Goal: Information Seeking & Learning: Learn about a topic

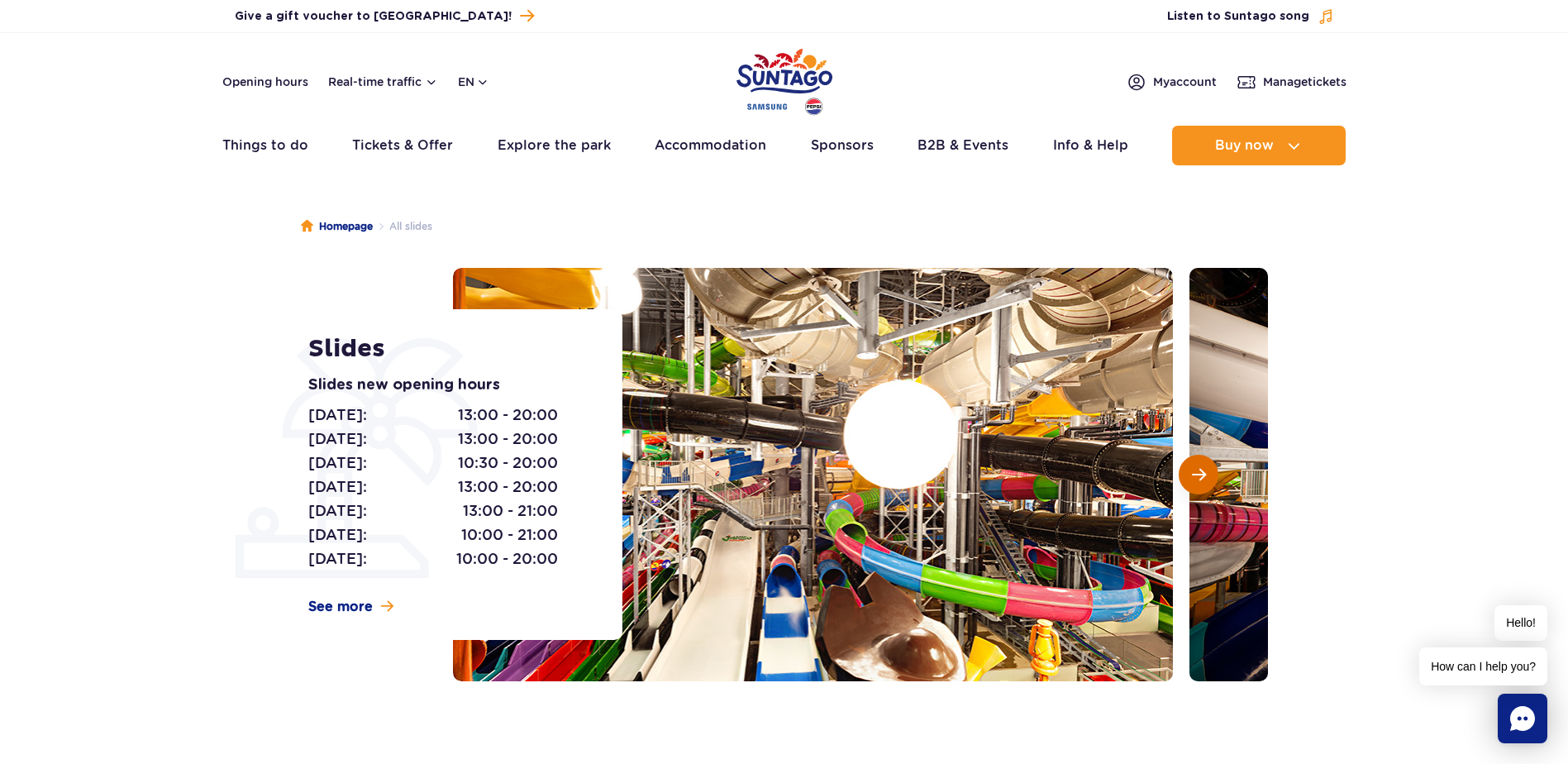
click at [1201, 482] on span "Next slide" at bounding box center [1199, 474] width 14 height 15
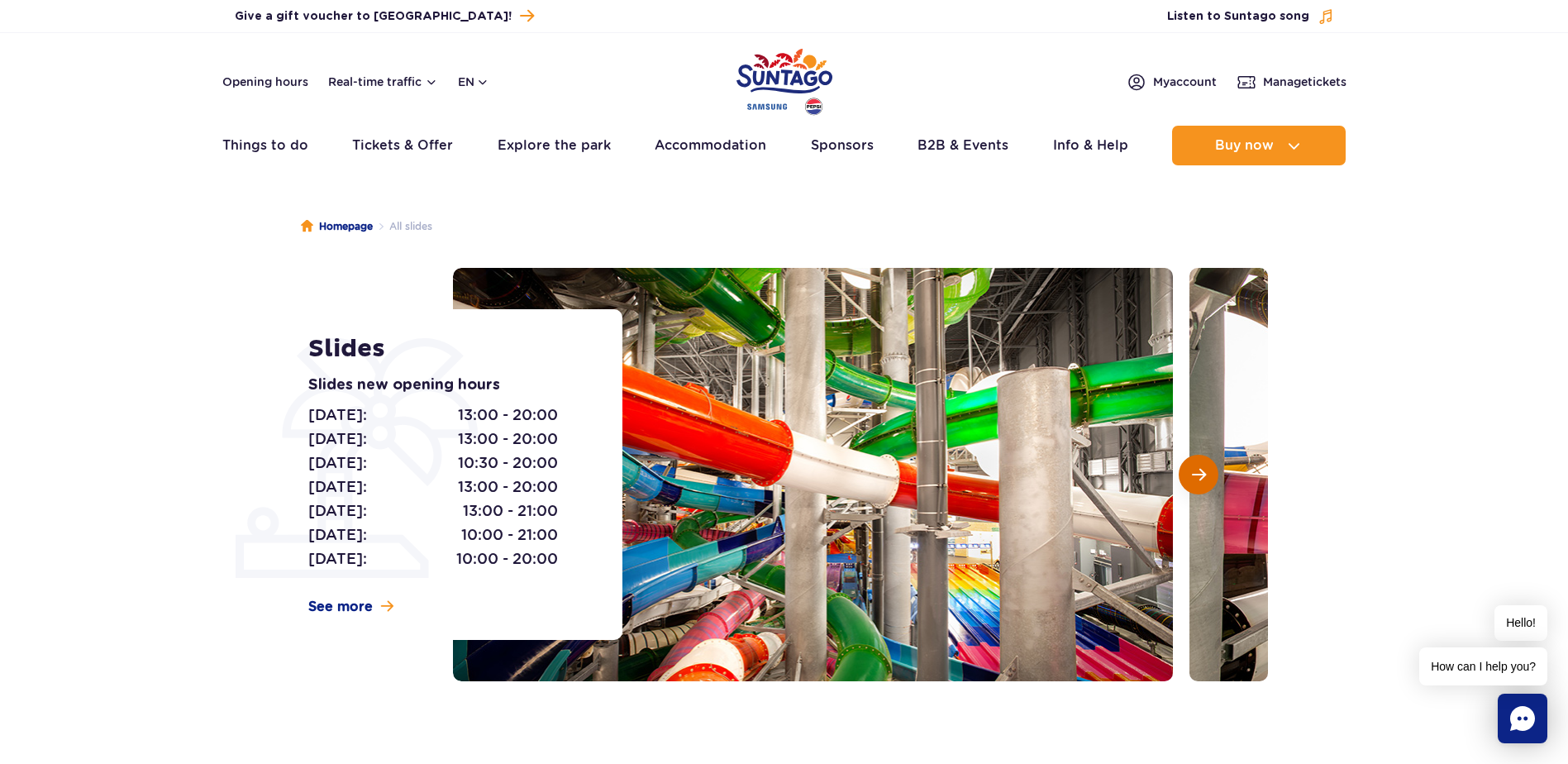
click at [1201, 482] on span "Next slide" at bounding box center [1199, 474] width 14 height 15
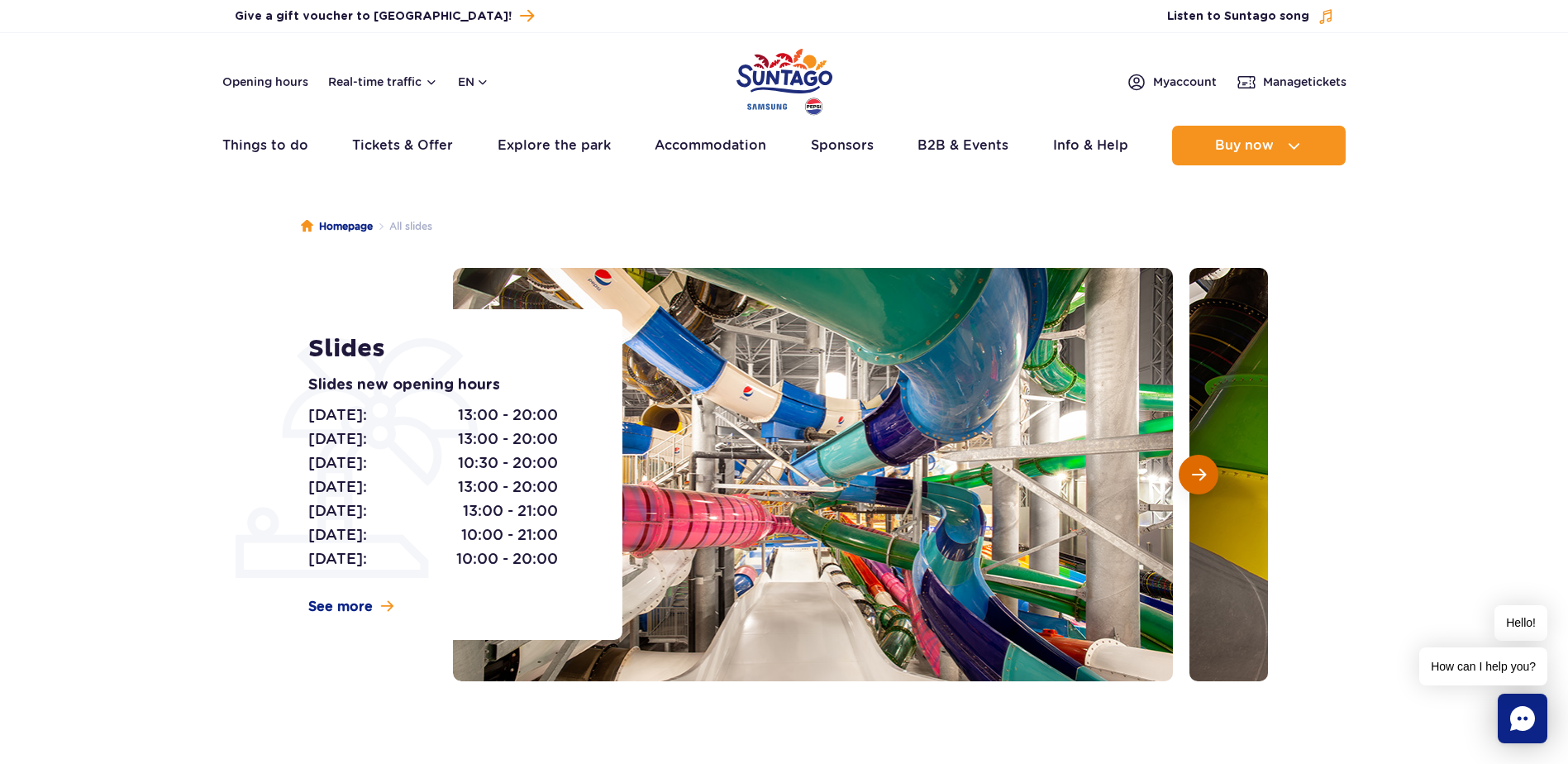
click at [1201, 482] on span "Next slide" at bounding box center [1199, 474] width 14 height 15
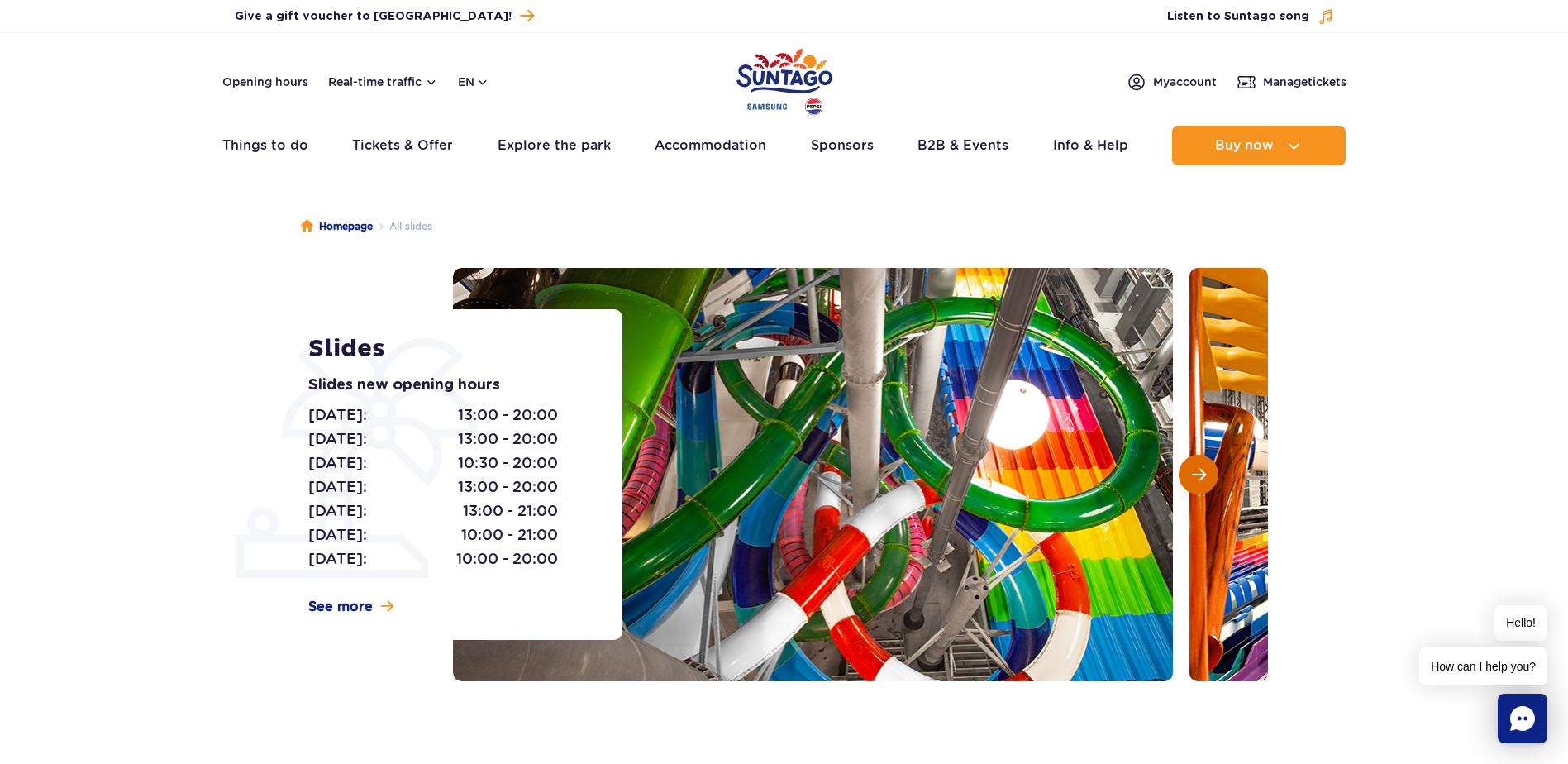
click at [1201, 482] on span "Next slide" at bounding box center [1199, 474] width 14 height 15
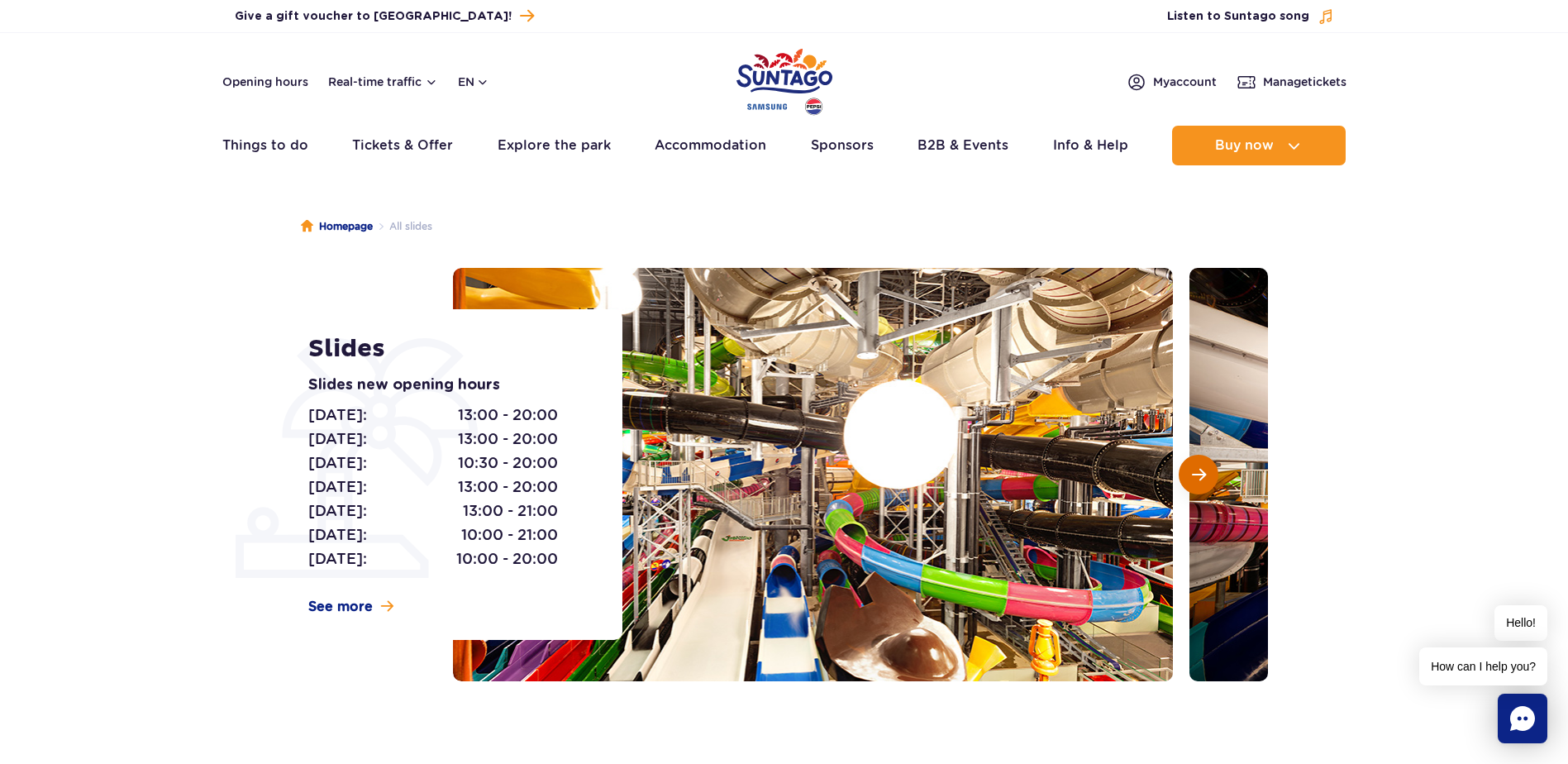
click at [1201, 482] on span "Next slide" at bounding box center [1199, 474] width 14 height 15
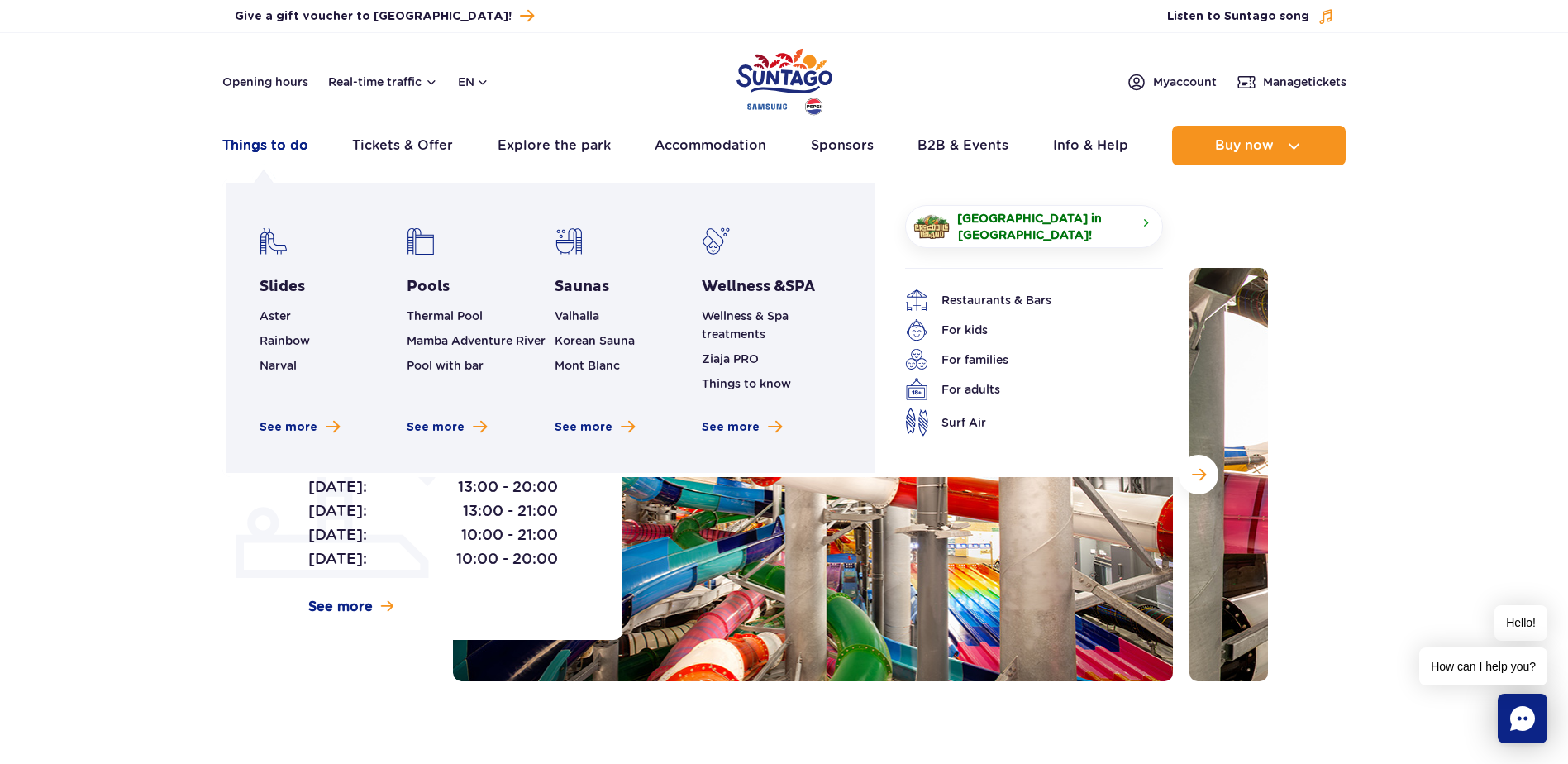
click at [284, 148] on link "Things to do" at bounding box center [265, 146] width 86 height 40
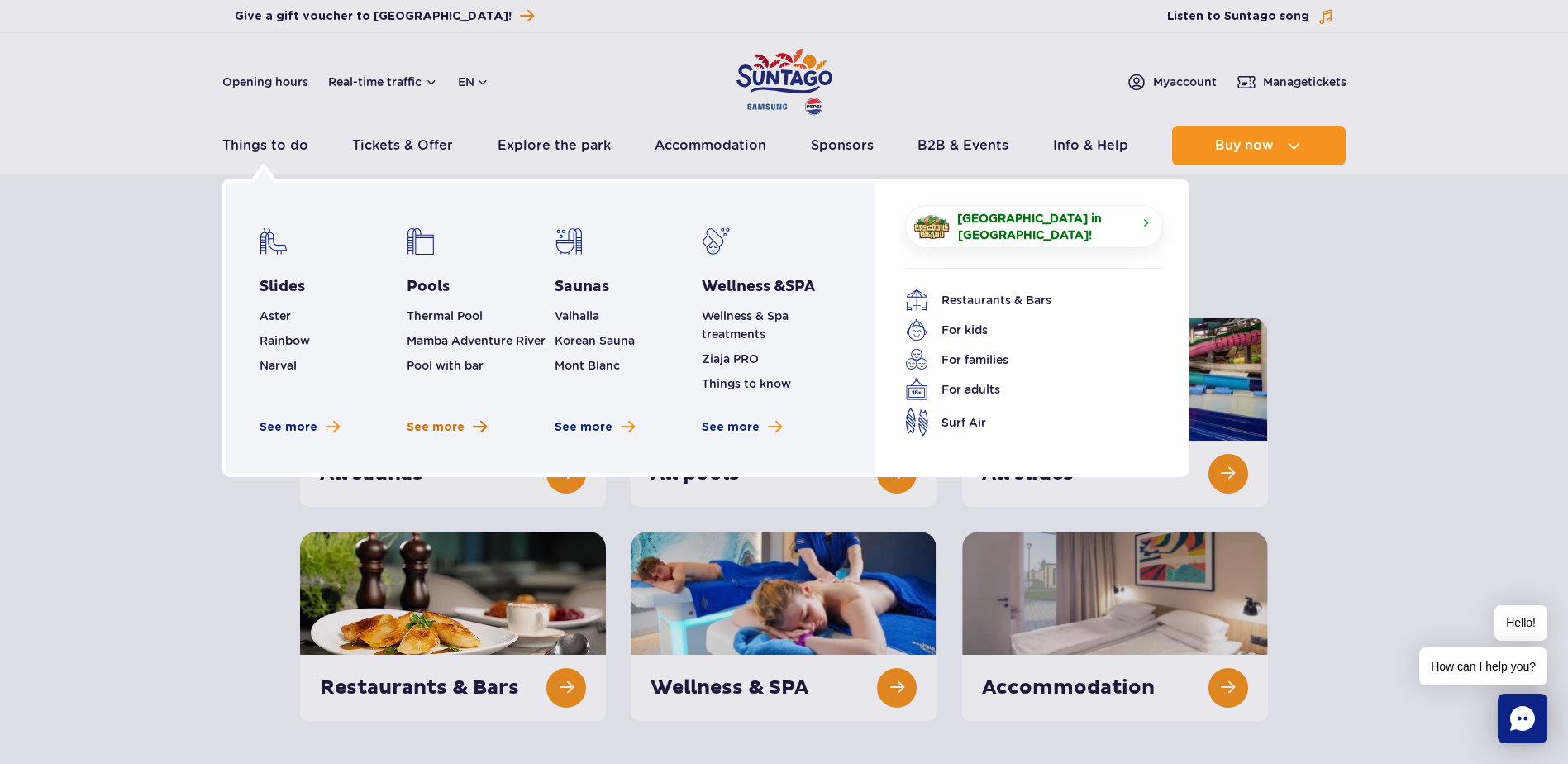
click at [434, 421] on span "See more" at bounding box center [436, 427] width 58 height 17
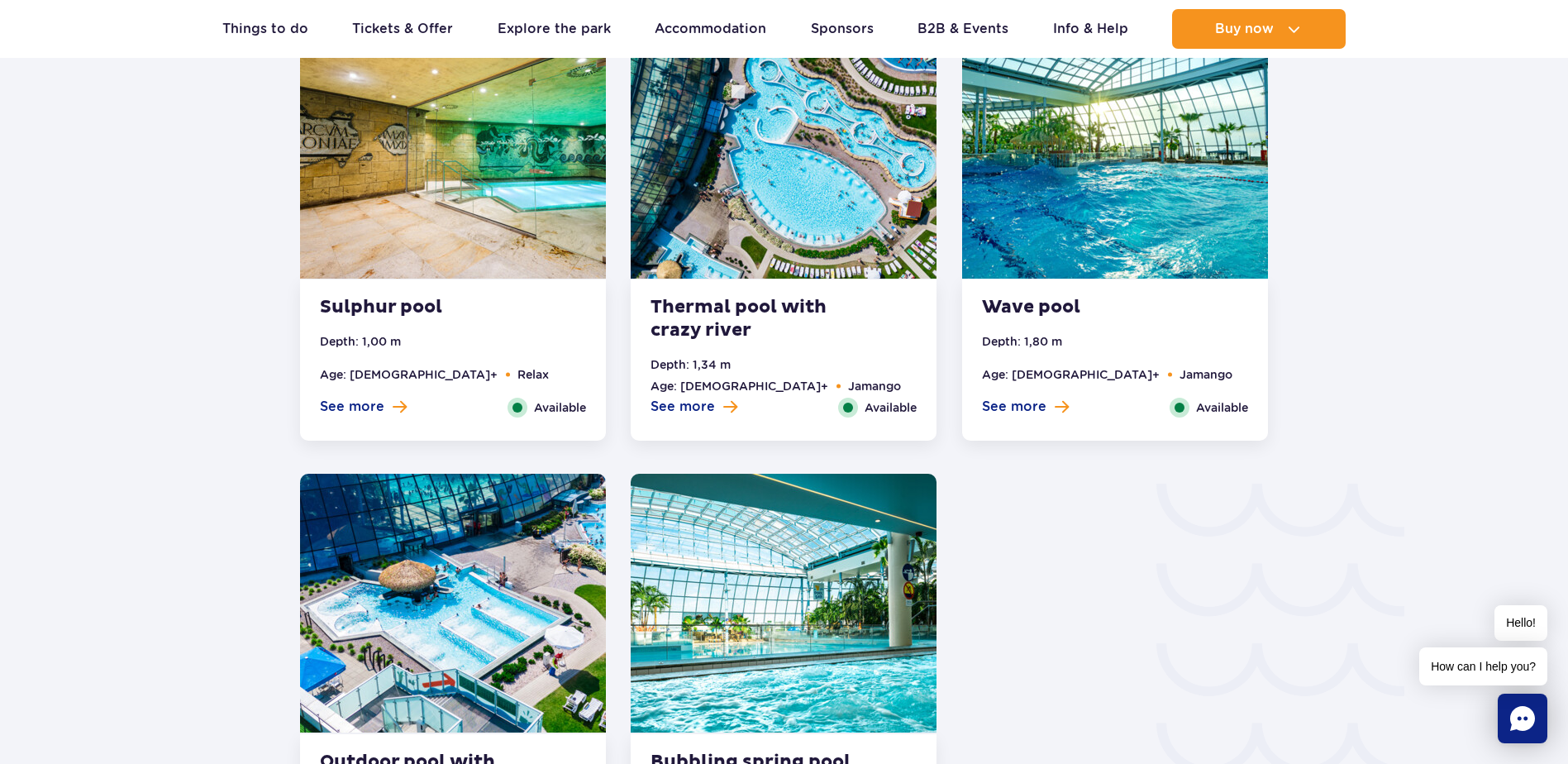
scroll to position [2398, 0]
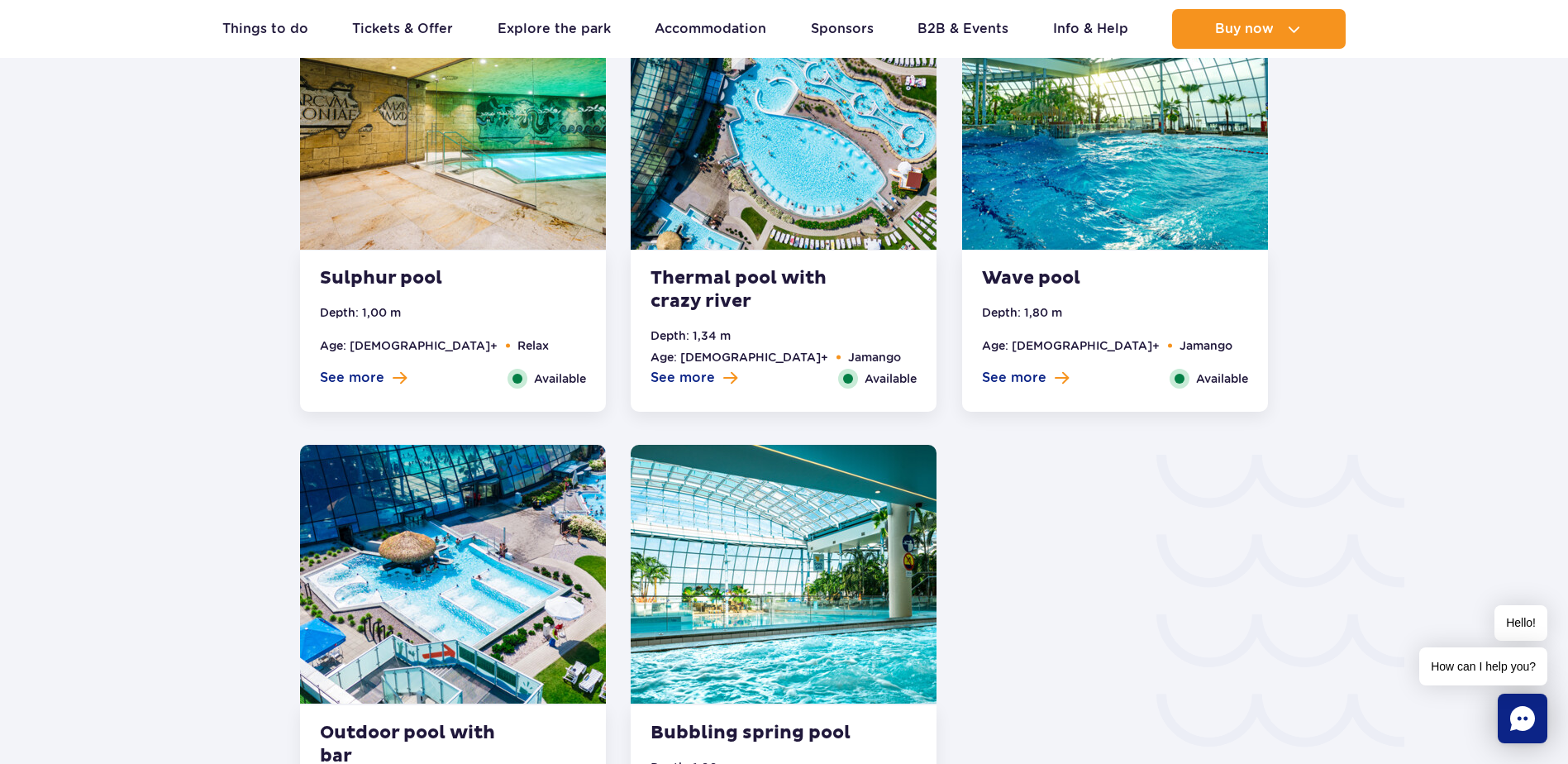
drag, startPoint x: 700, startPoint y: 376, endPoint x: 1214, endPoint y: 533, distance: 537.4
click at [697, 376] on span "See more" at bounding box center [683, 378] width 65 height 18
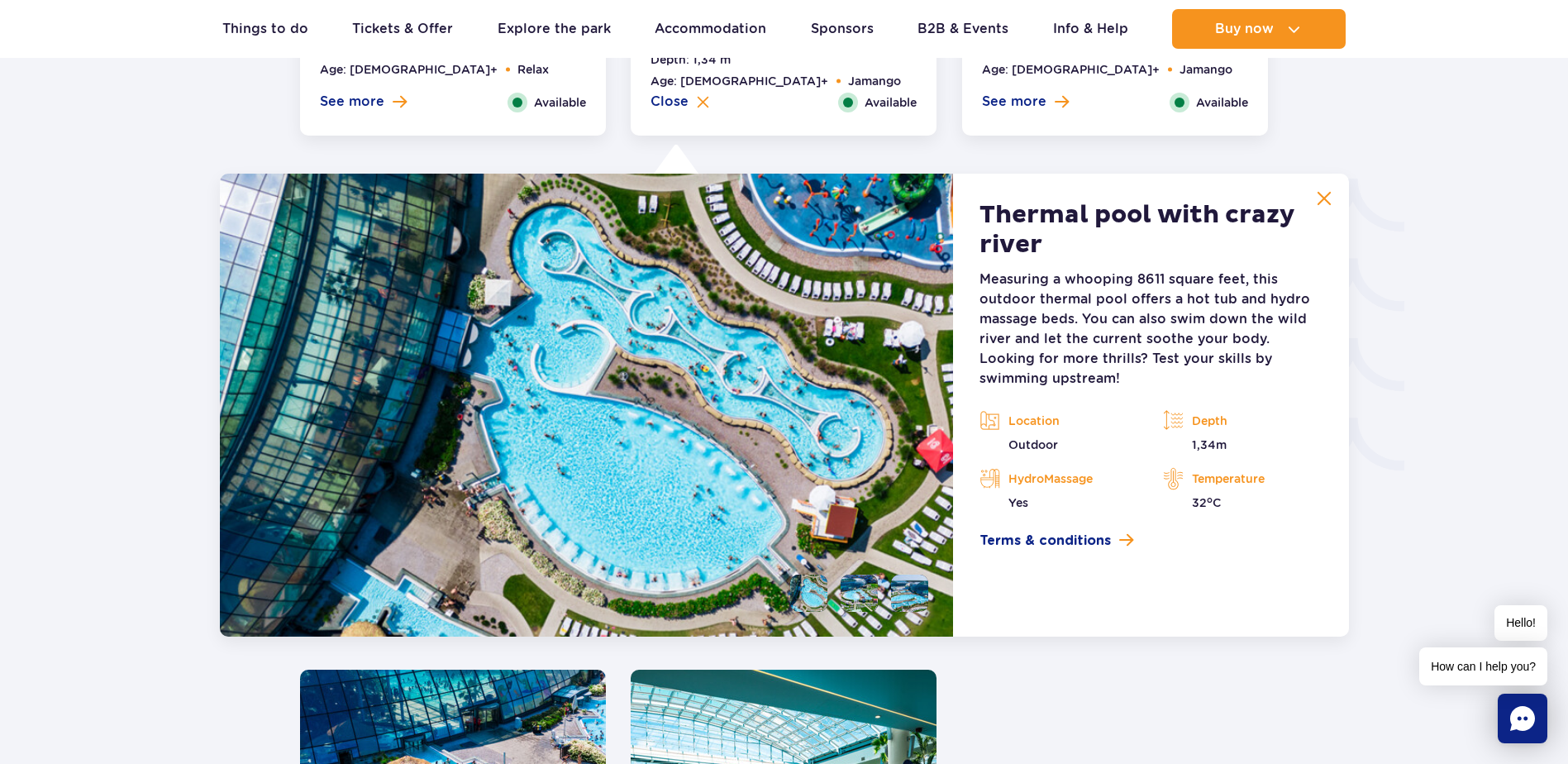
scroll to position [2749, 0]
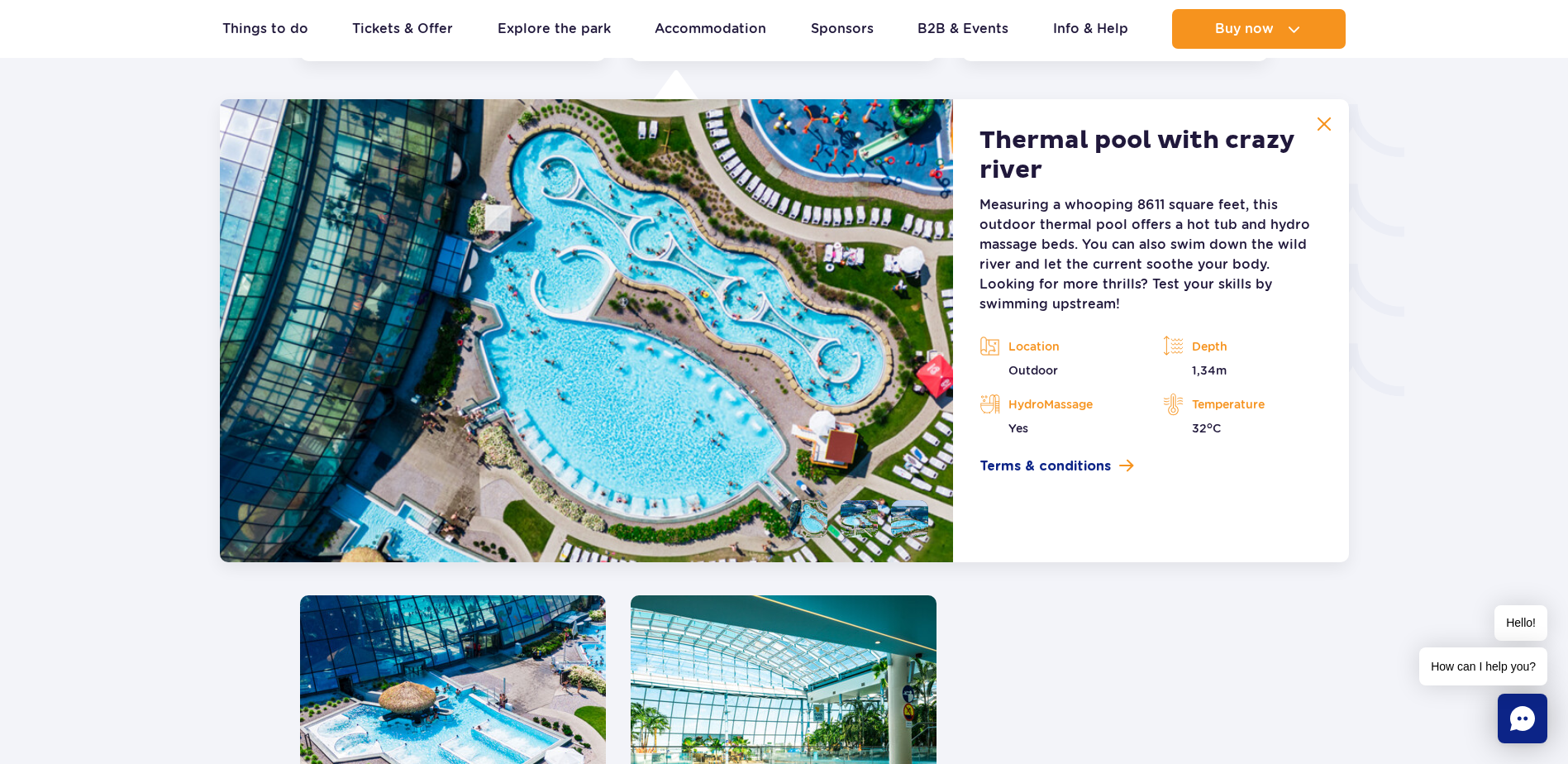
click at [1321, 133] on button at bounding box center [1324, 124] width 33 height 33
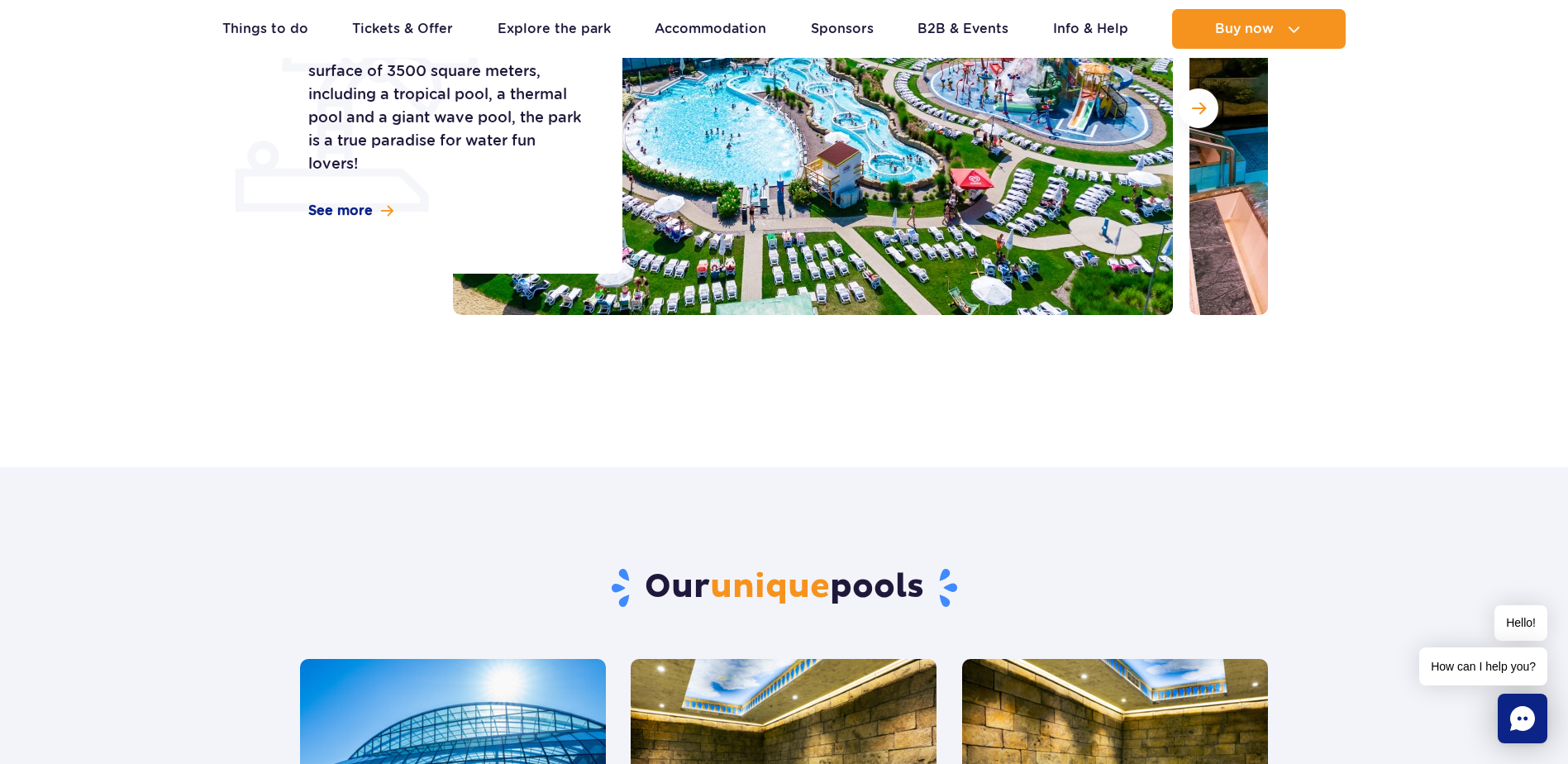
scroll to position [0, 0]
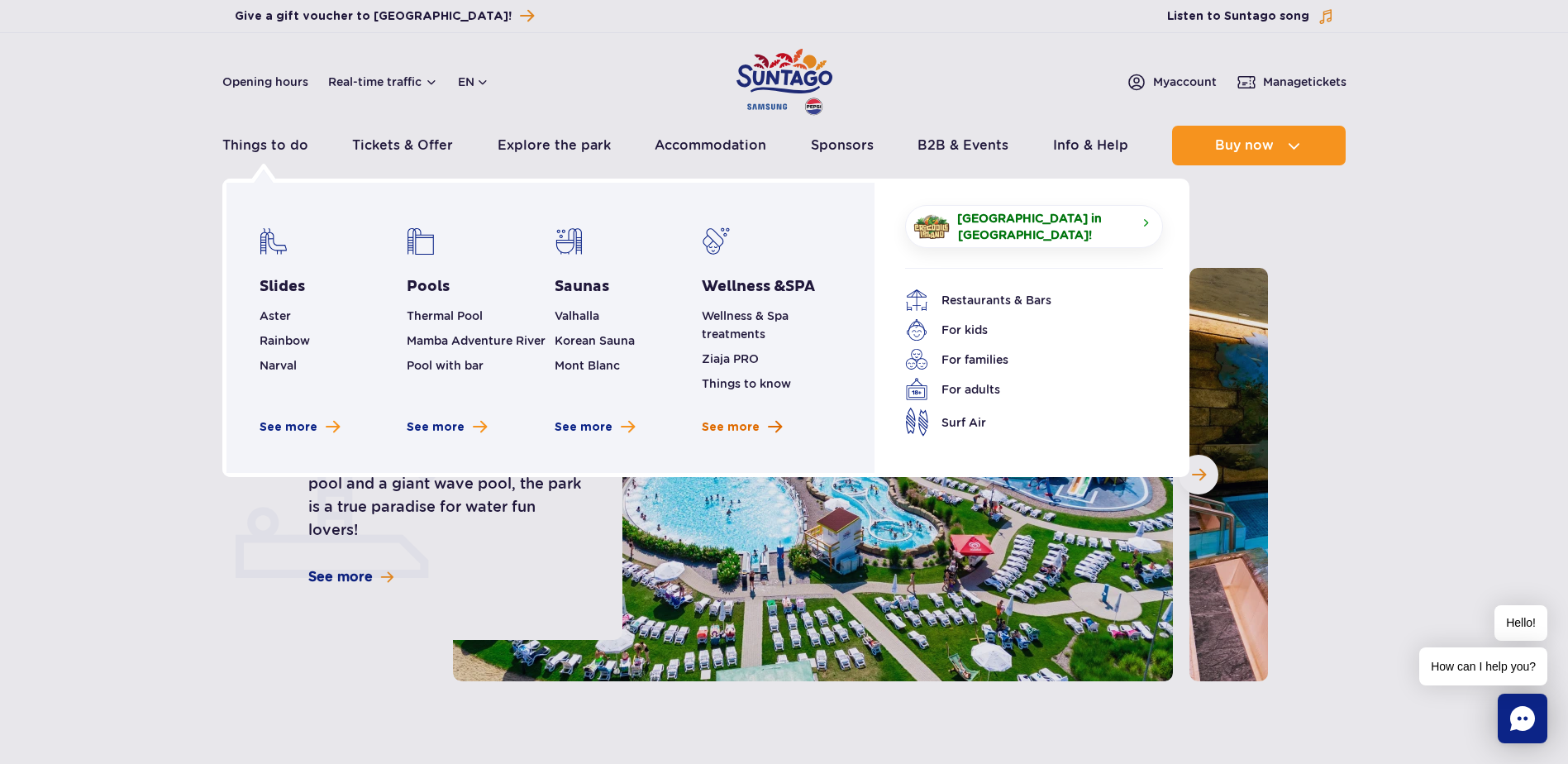
click at [740, 424] on span "See more" at bounding box center [731, 427] width 58 height 17
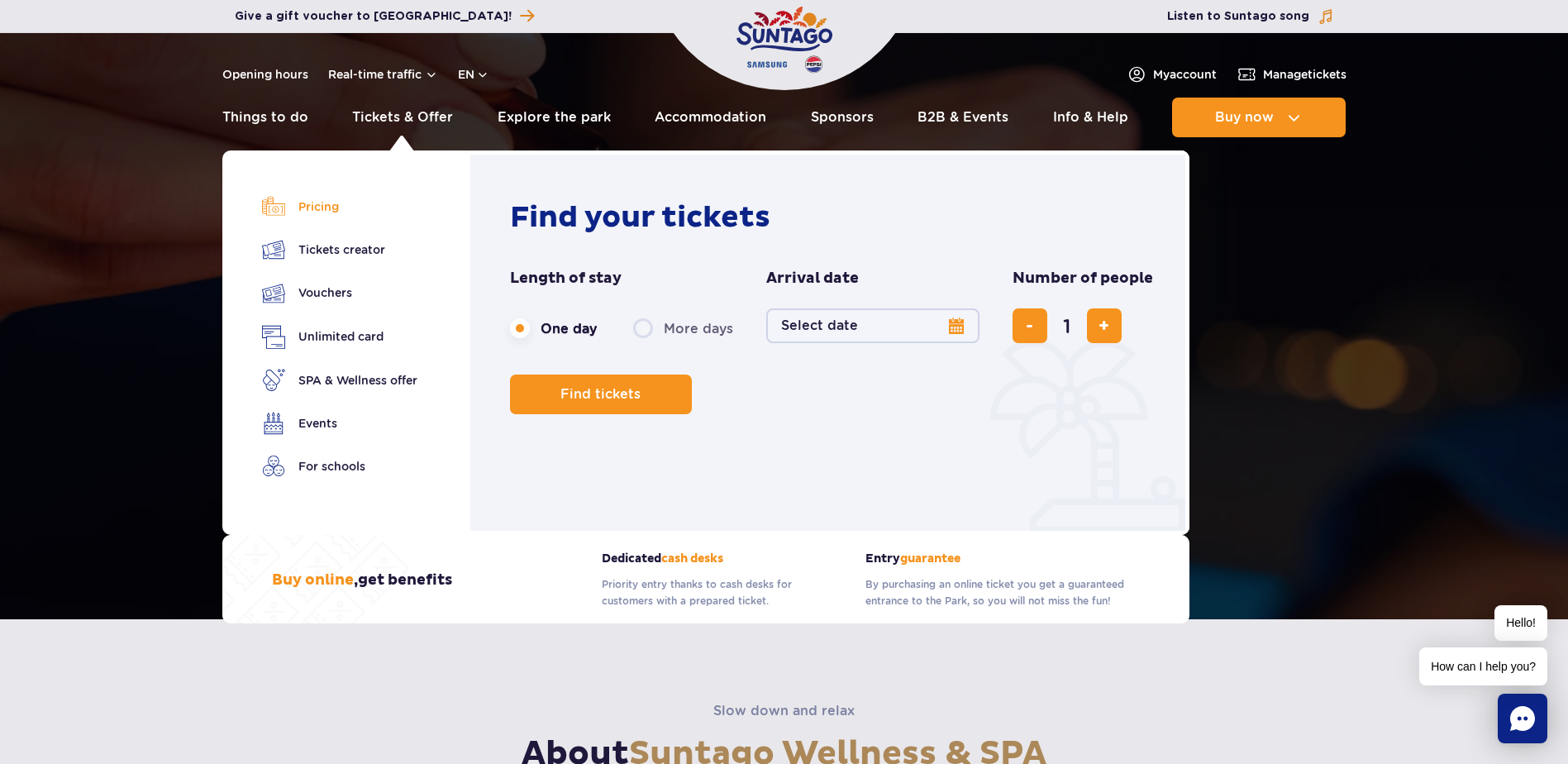
click at [320, 203] on link "Pricing" at bounding box center [339, 207] width 155 height 23
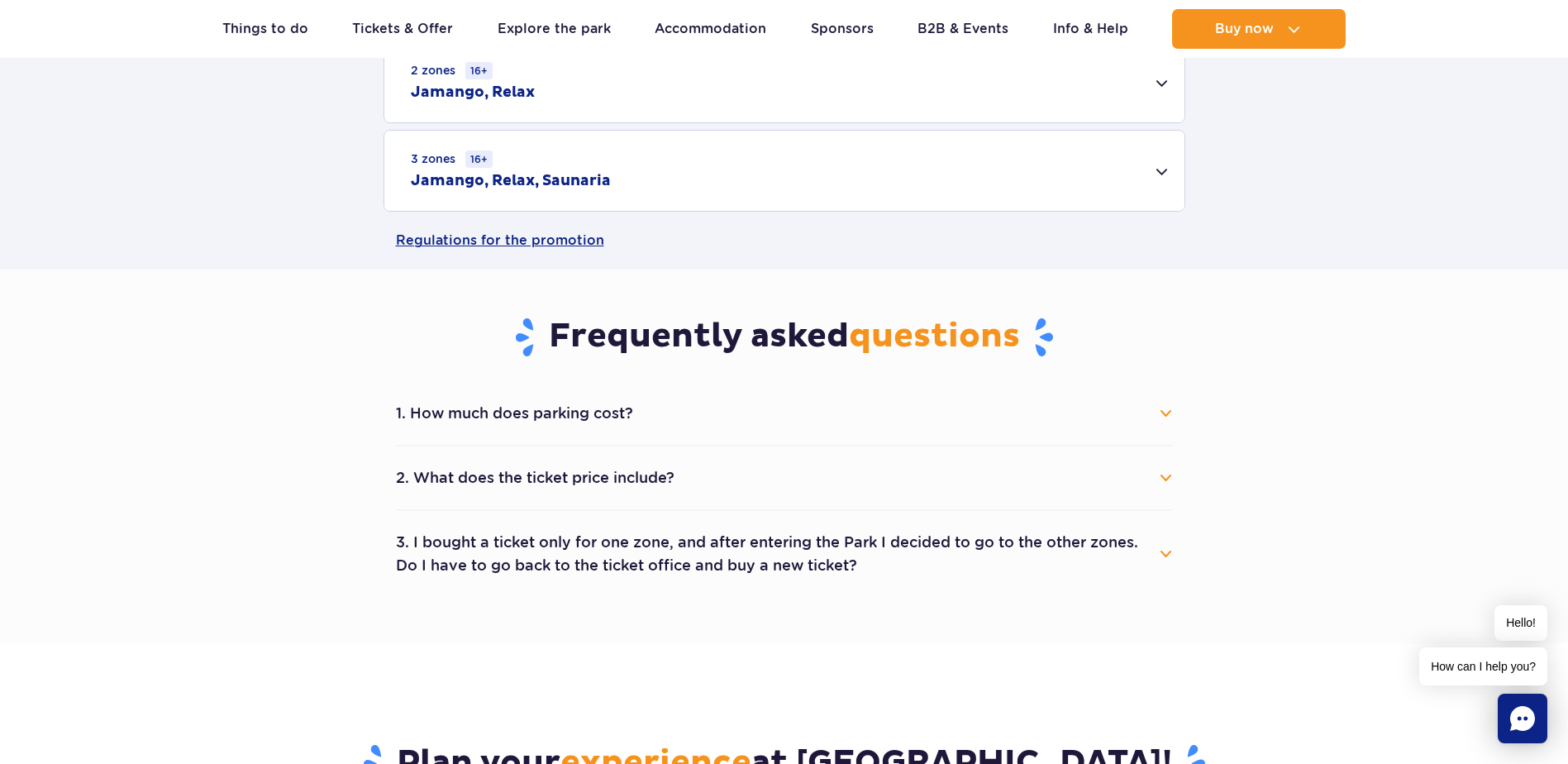
scroll to position [662, 0]
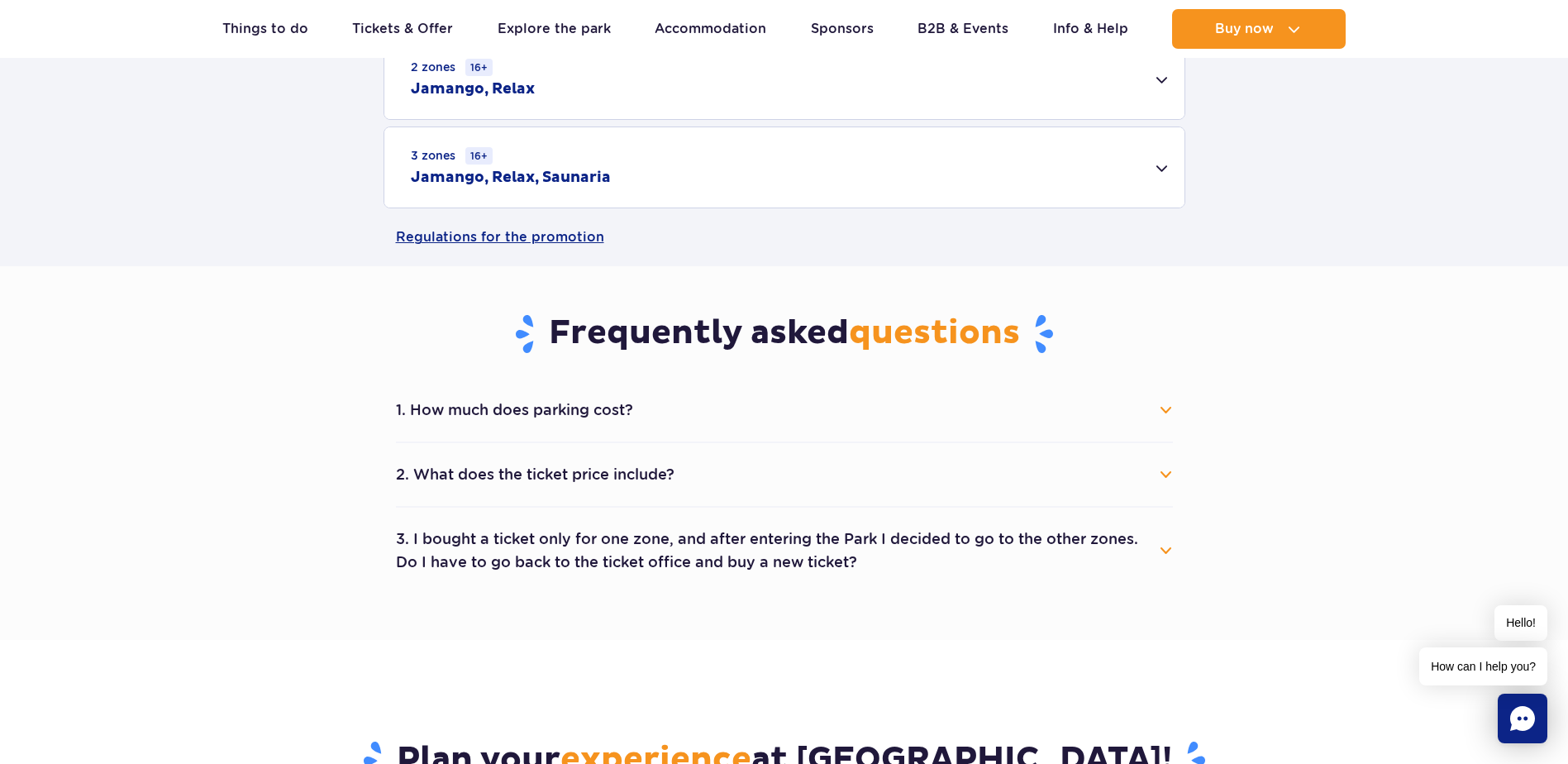
click at [1168, 416] on button "1. How much does parking cost?" at bounding box center [784, 411] width 777 height 36
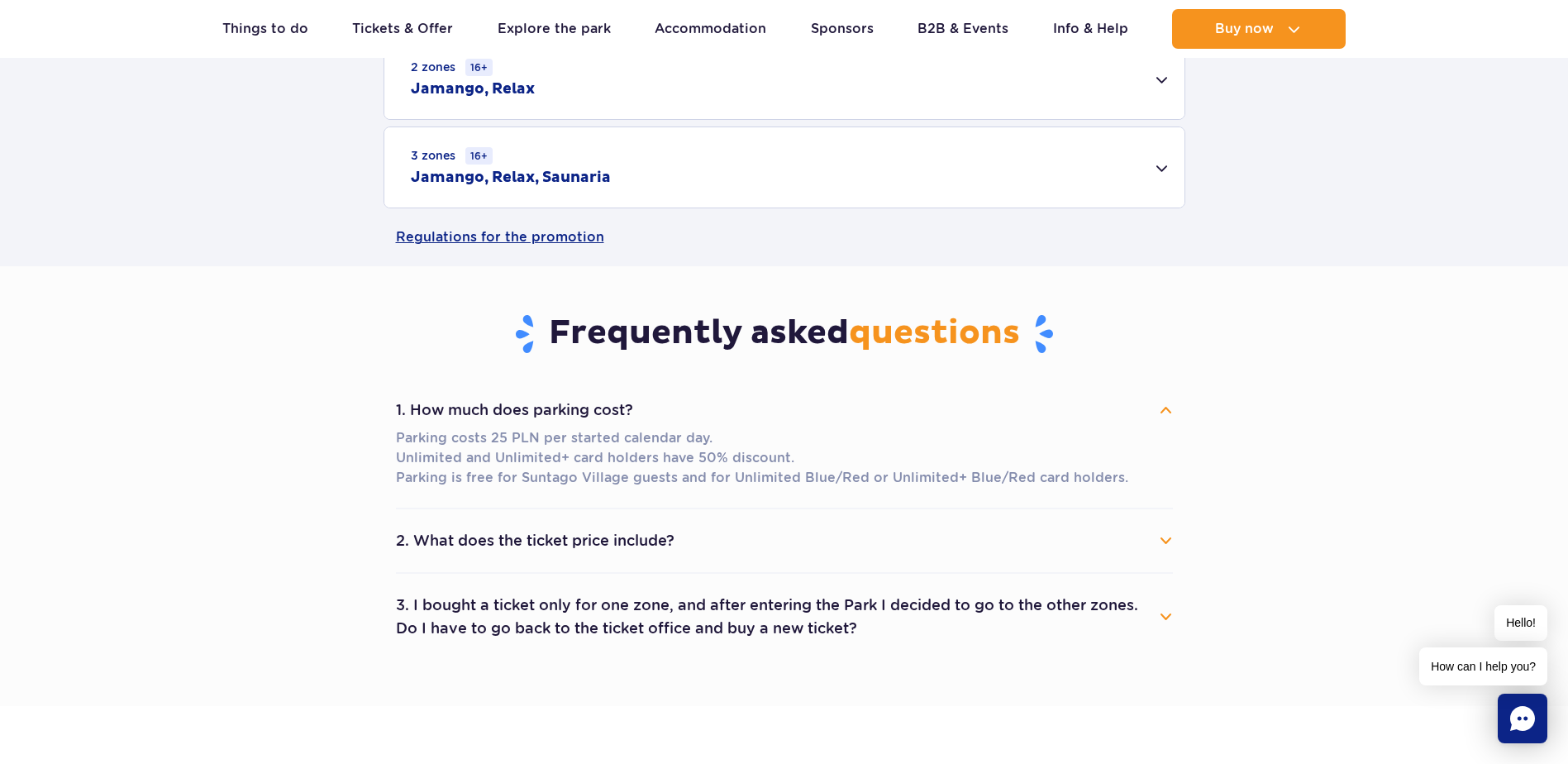
click at [1168, 416] on button "1. How much does parking cost?" at bounding box center [784, 411] width 777 height 36
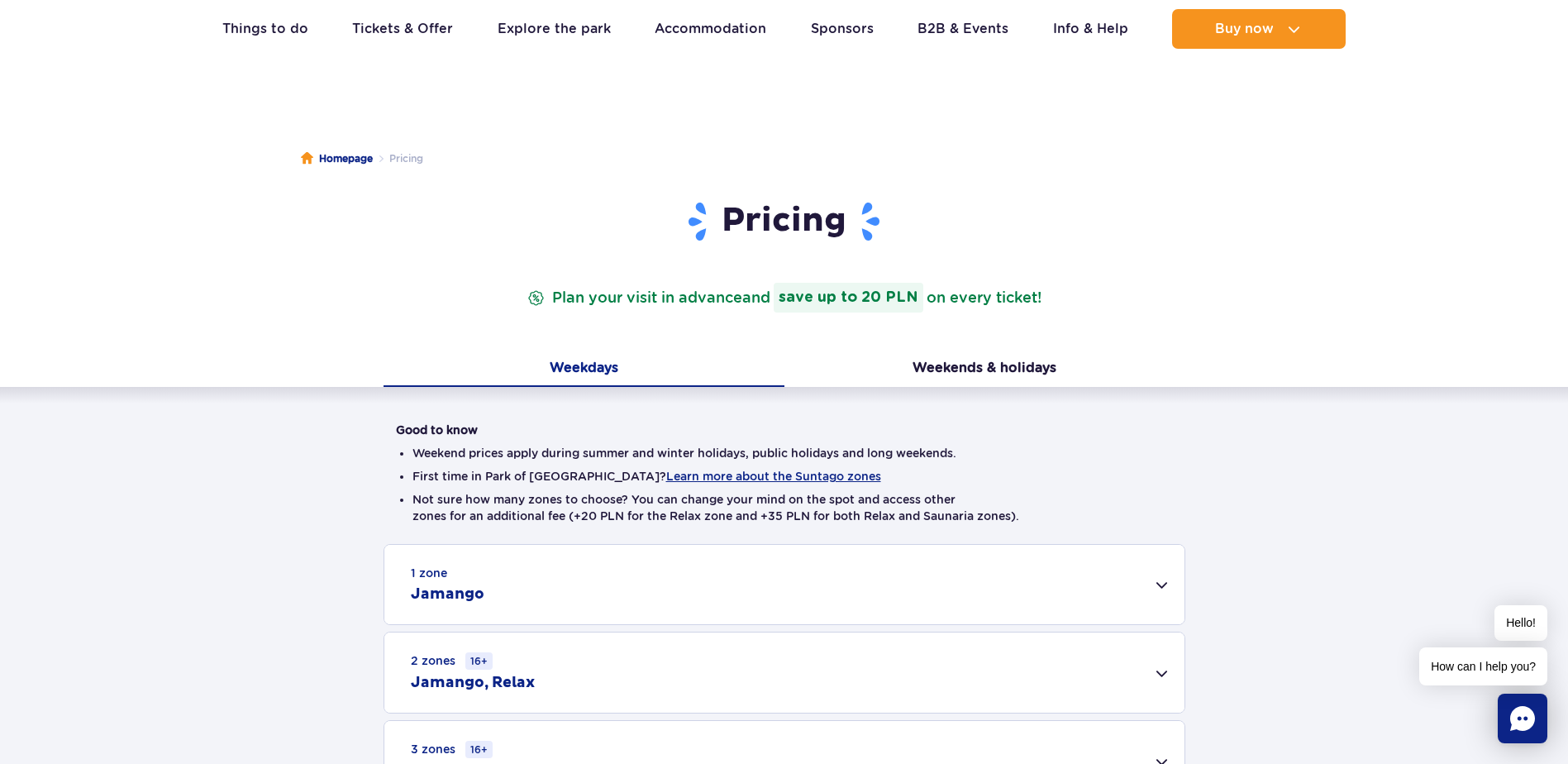
scroll to position [0, 0]
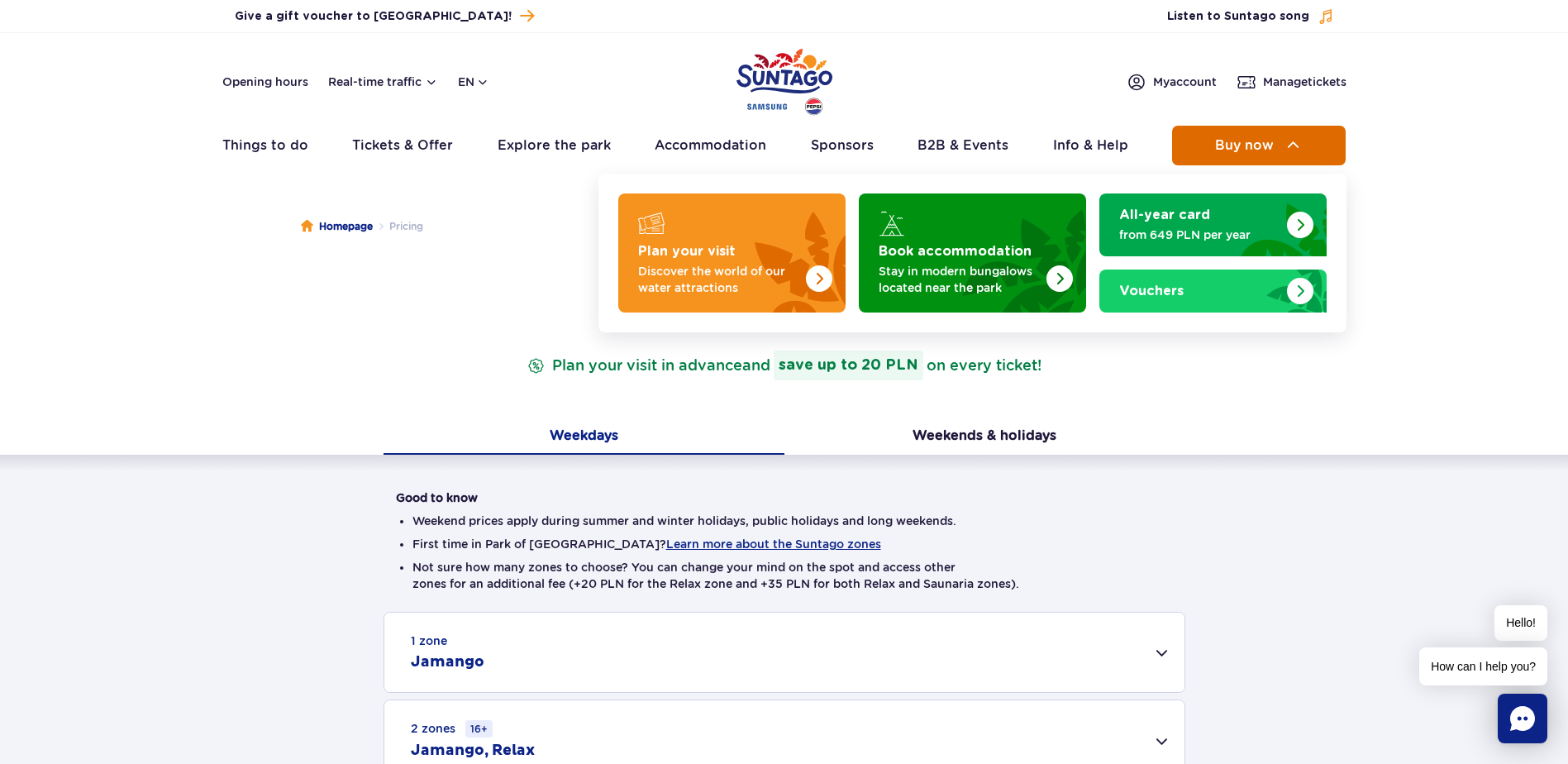
click at [1244, 146] on span "Buy now" at bounding box center [1245, 145] width 59 height 15
